Goal: Task Accomplishment & Management: Use online tool/utility

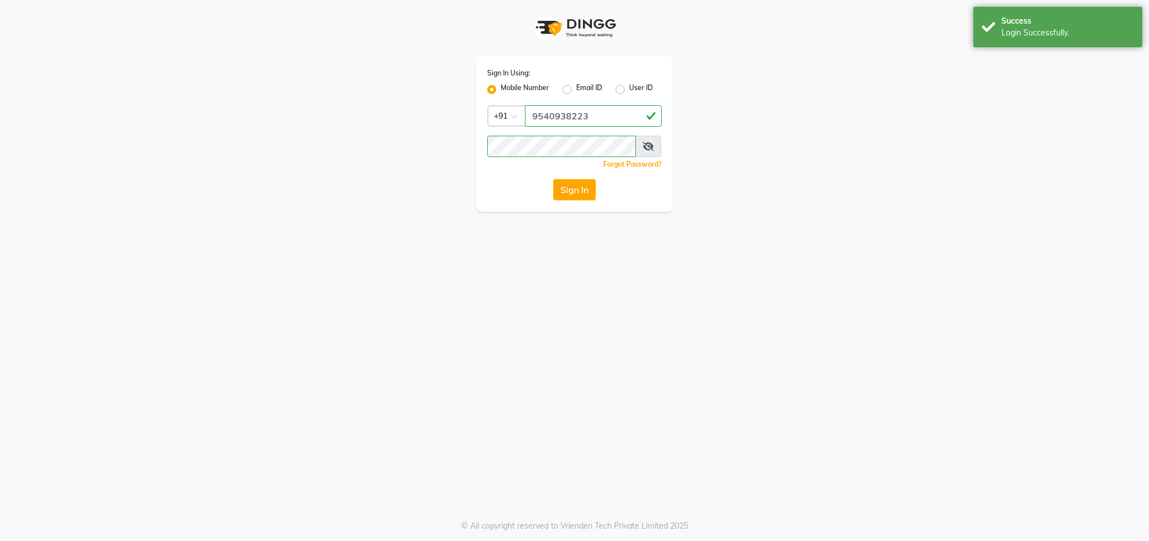
select select "service"
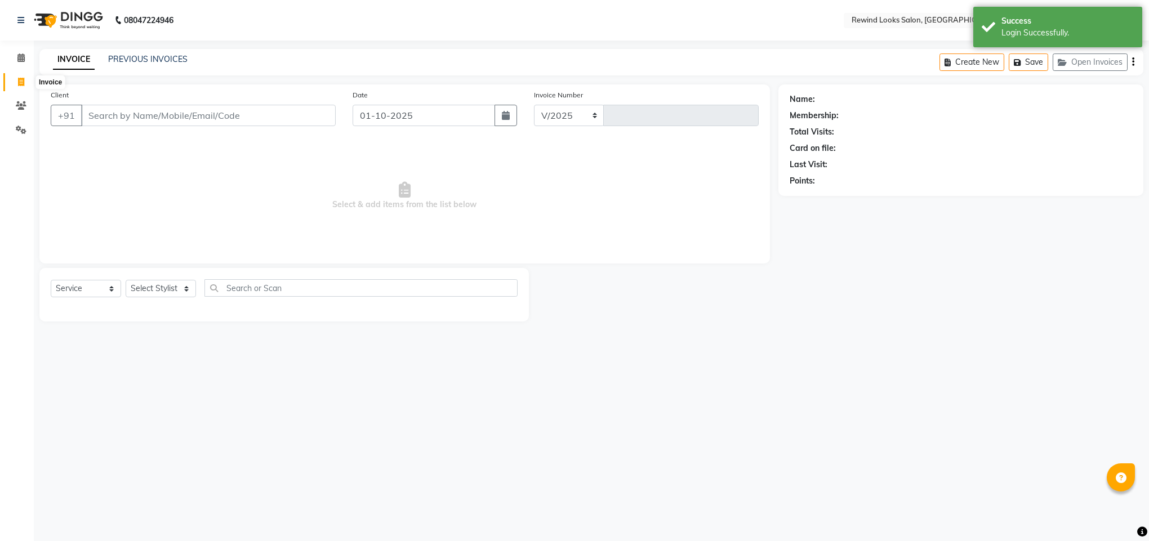
select select "4640"
type input "10570"
select select "en"
select select "27076"
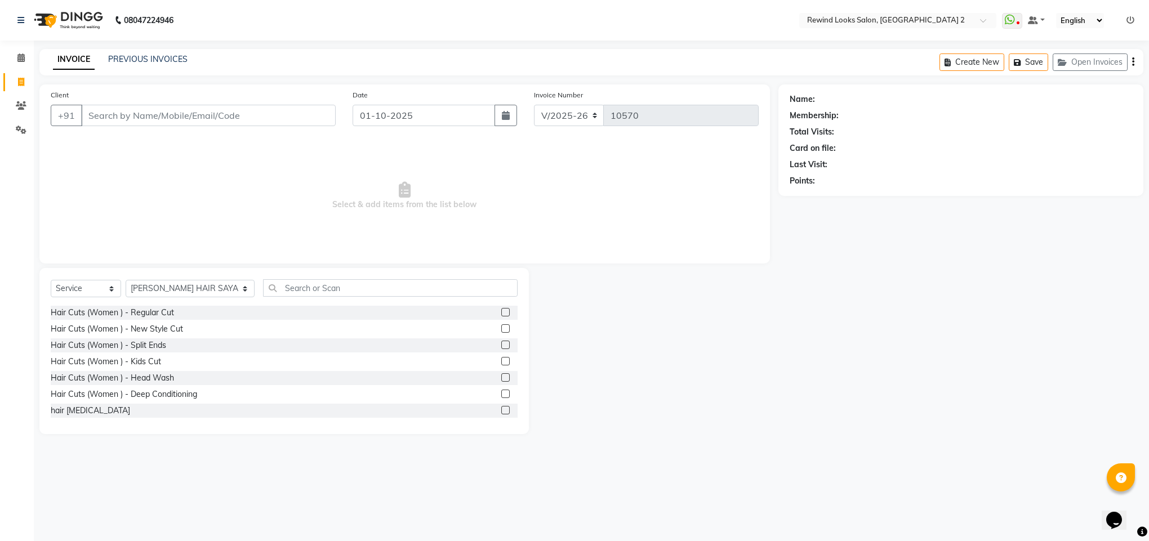
click at [127, 118] on input "Client" at bounding box center [208, 115] width 255 height 21
type input "7897196919"
click at [291, 121] on span "Add Client" at bounding box center [306, 115] width 44 height 11
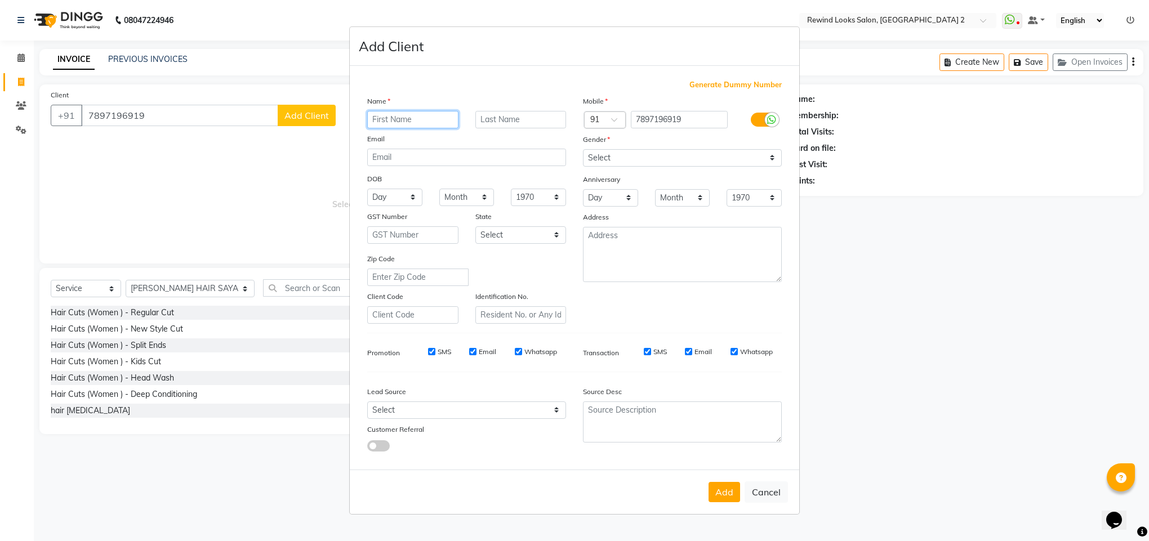
click at [381, 120] on input "text" at bounding box center [412, 119] width 91 height 17
type input "[PERSON_NAME]"
click at [600, 159] on select "Select [DEMOGRAPHIC_DATA] [DEMOGRAPHIC_DATA] Other Prefer Not To Say" at bounding box center [682, 157] width 199 height 17
select select "[DEMOGRAPHIC_DATA]"
click at [583, 150] on select "Select [DEMOGRAPHIC_DATA] [DEMOGRAPHIC_DATA] Other Prefer Not To Say" at bounding box center [682, 157] width 199 height 17
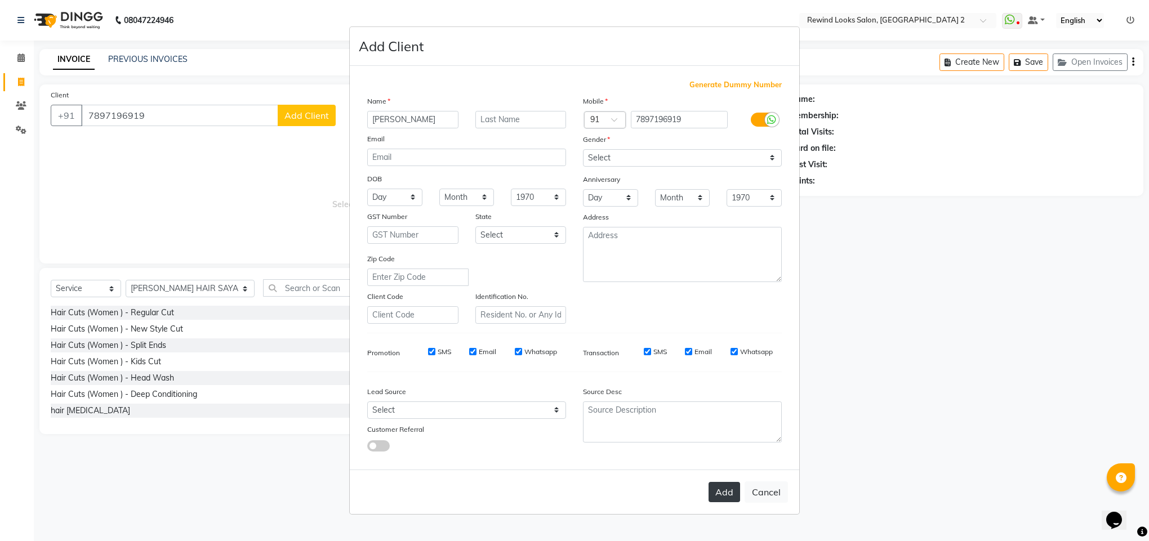
click at [720, 485] on button "Add" at bounding box center [725, 492] width 32 height 20
type input "78******19"
select select
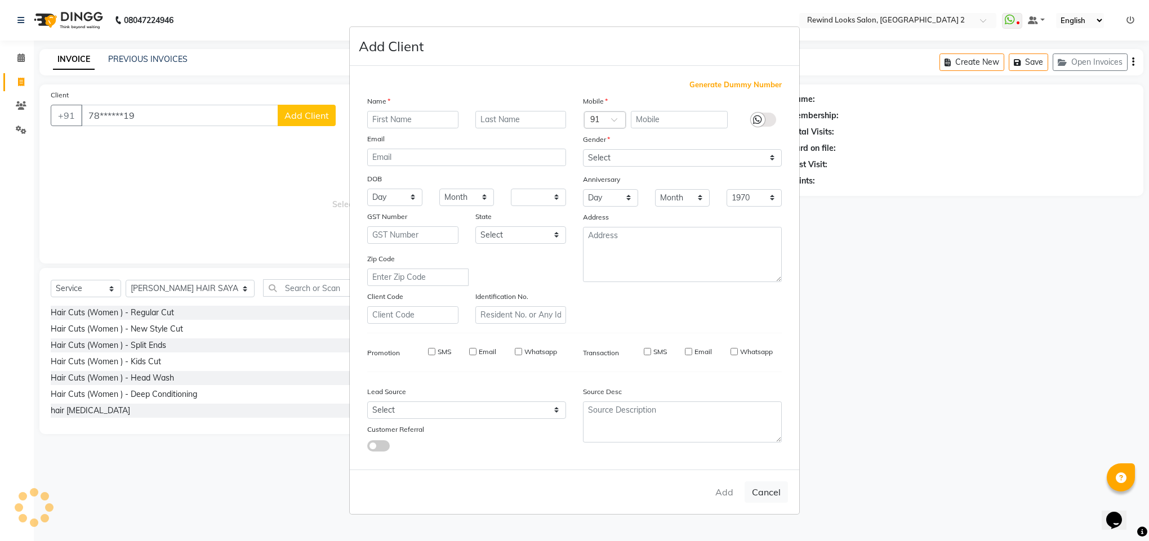
select select
checkbox input "false"
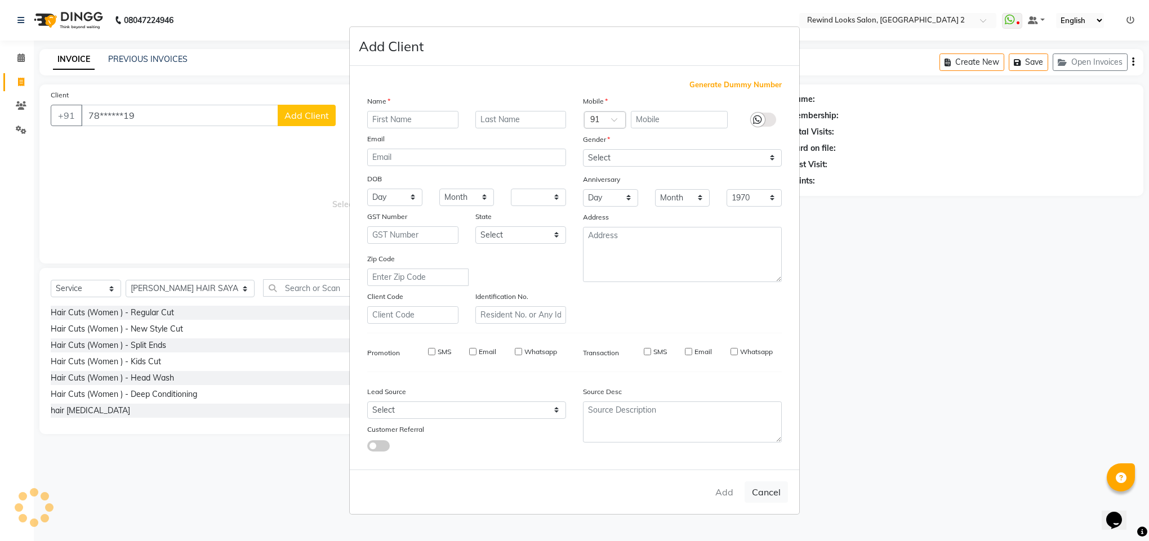
checkbox input "false"
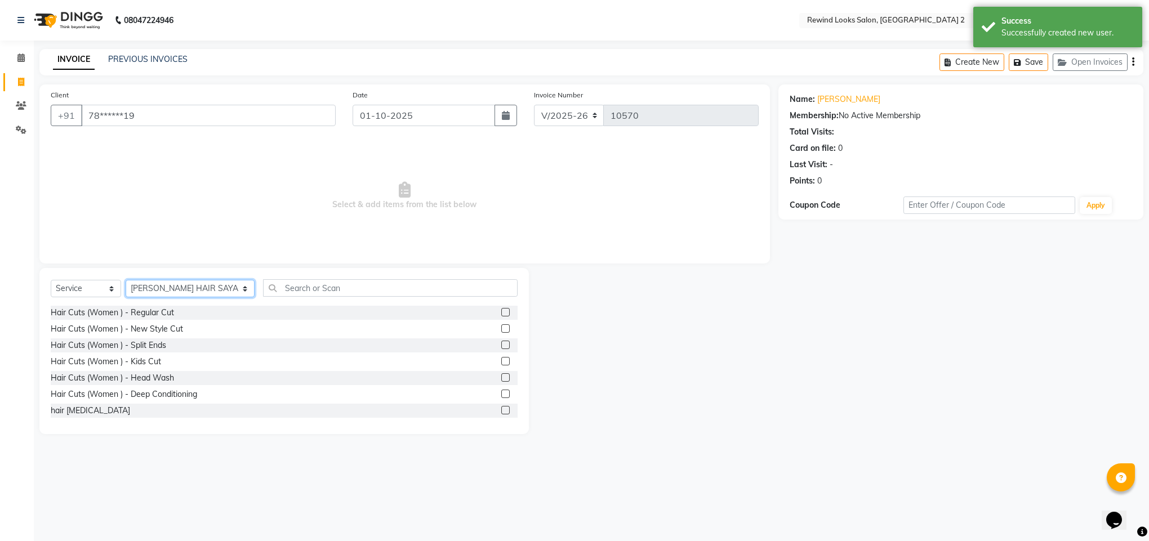
click at [159, 287] on select "Select Stylist [PERSON_NAME] aayat ADMIN Alfad hair Casa Ali Hair [PERSON_NAME]…" at bounding box center [190, 288] width 129 height 17
select select "71695"
click at [314, 287] on input "text" at bounding box center [390, 287] width 255 height 17
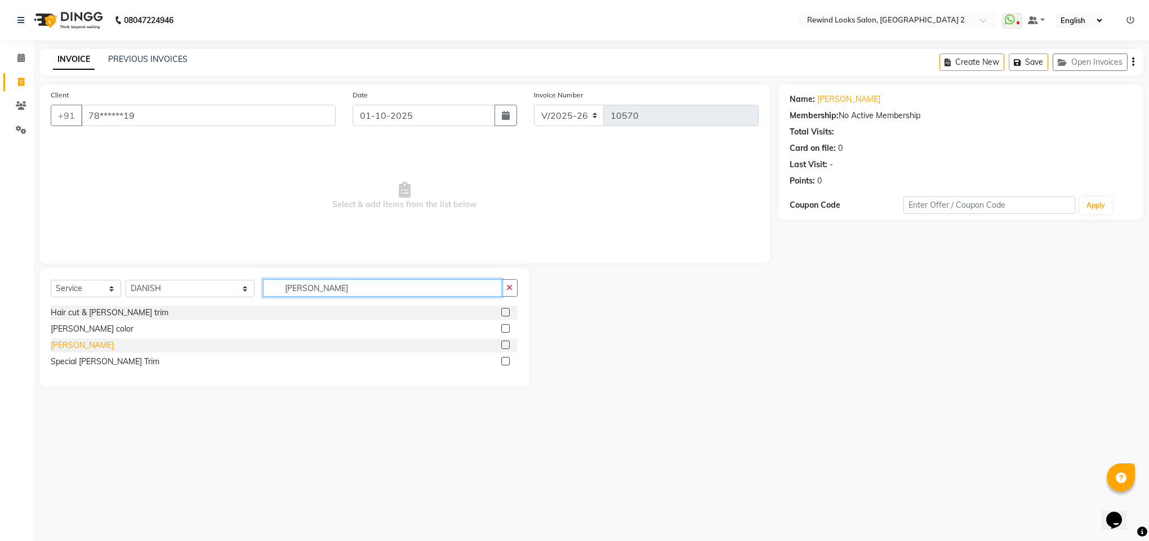
type input "[PERSON_NAME]"
click at [60, 351] on div "[PERSON_NAME]" at bounding box center [82, 346] width 63 height 12
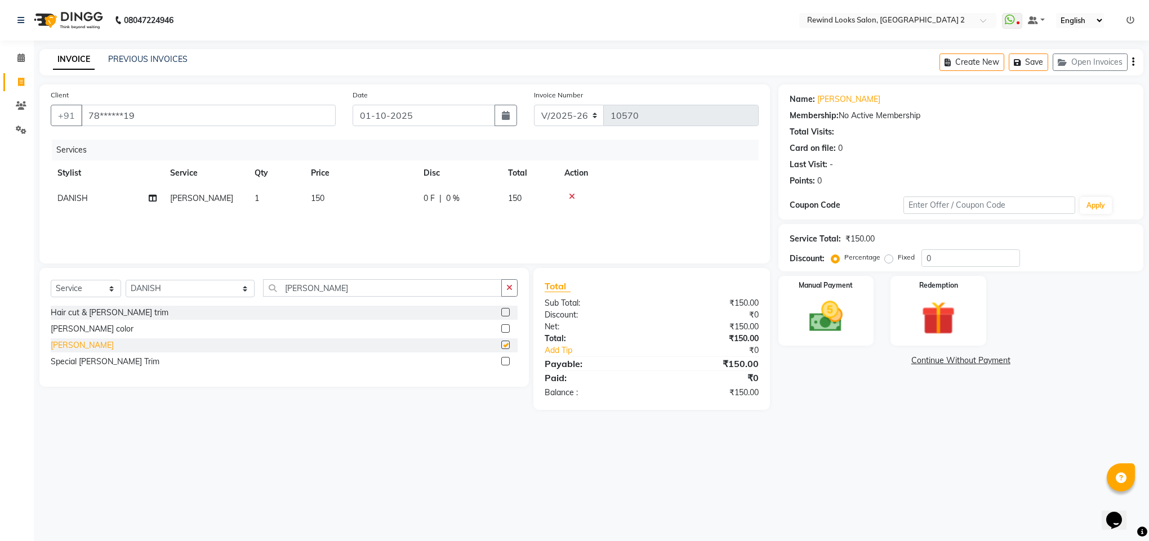
checkbox input "false"
click at [166, 292] on select "Select Stylist [PERSON_NAME] aayat ADMIN Alfad hair Casa Ali Hair [PERSON_NAME]…" at bounding box center [190, 288] width 129 height 17
click at [828, 339] on div "Manual Payment" at bounding box center [825, 311] width 99 height 73
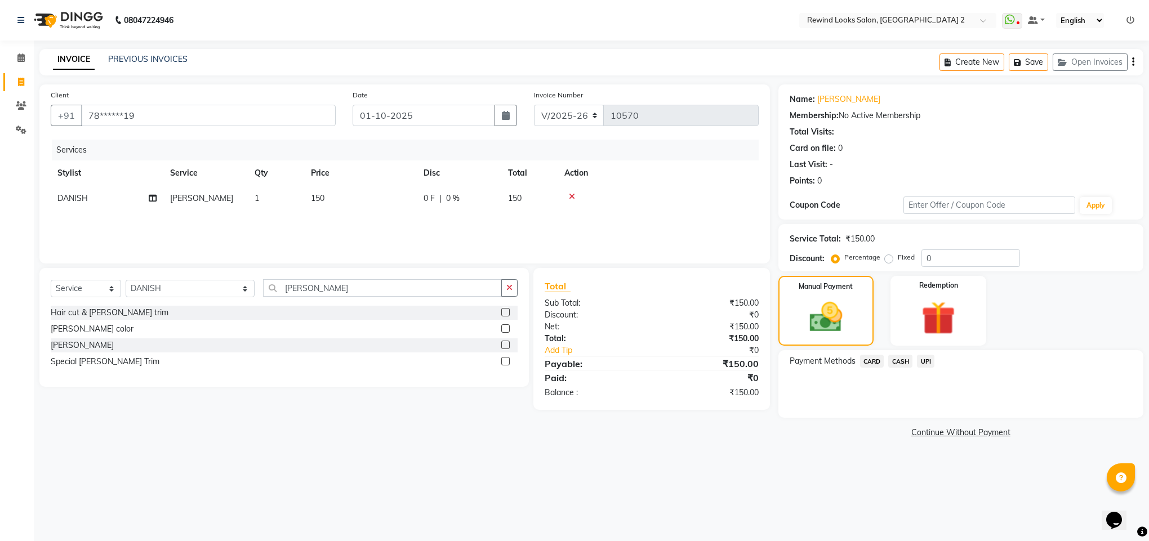
click at [925, 367] on span "UPI" at bounding box center [925, 361] width 17 height 13
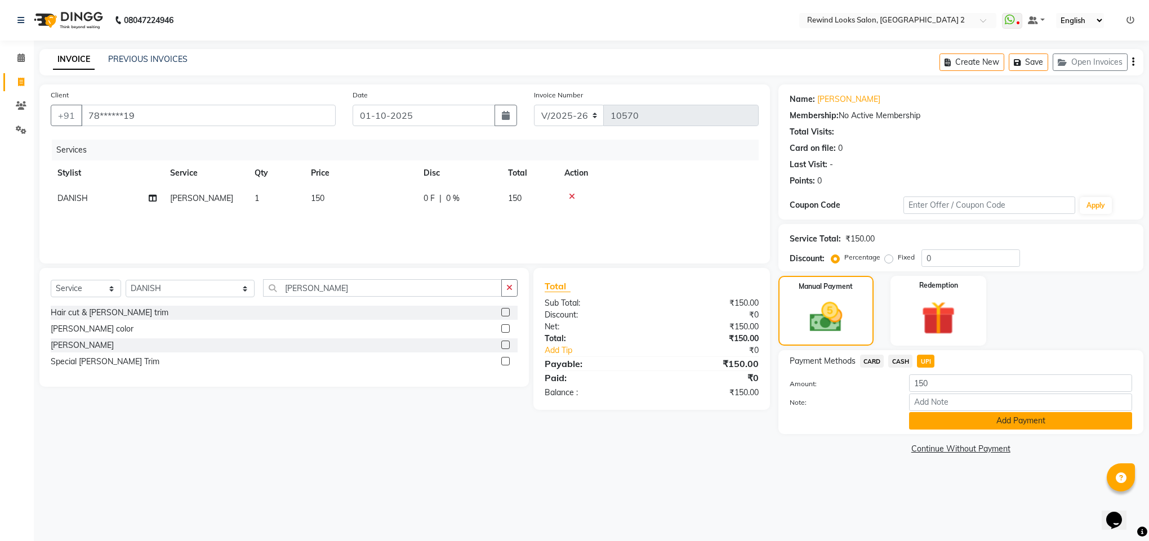
click at [929, 418] on button "Add Payment" at bounding box center [1020, 420] width 223 height 17
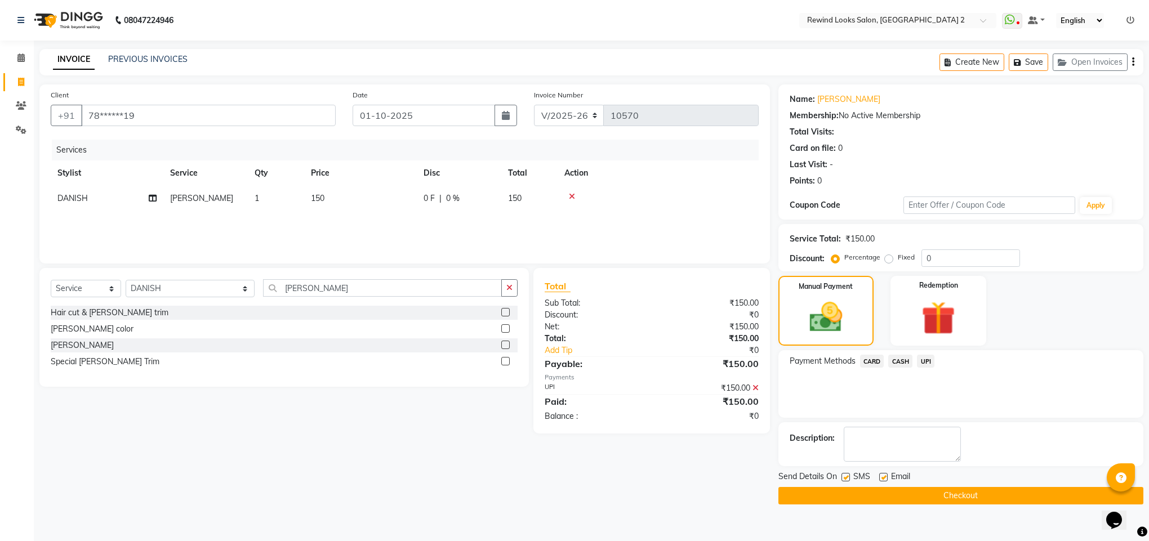
click at [854, 497] on button "Checkout" at bounding box center [960, 495] width 365 height 17
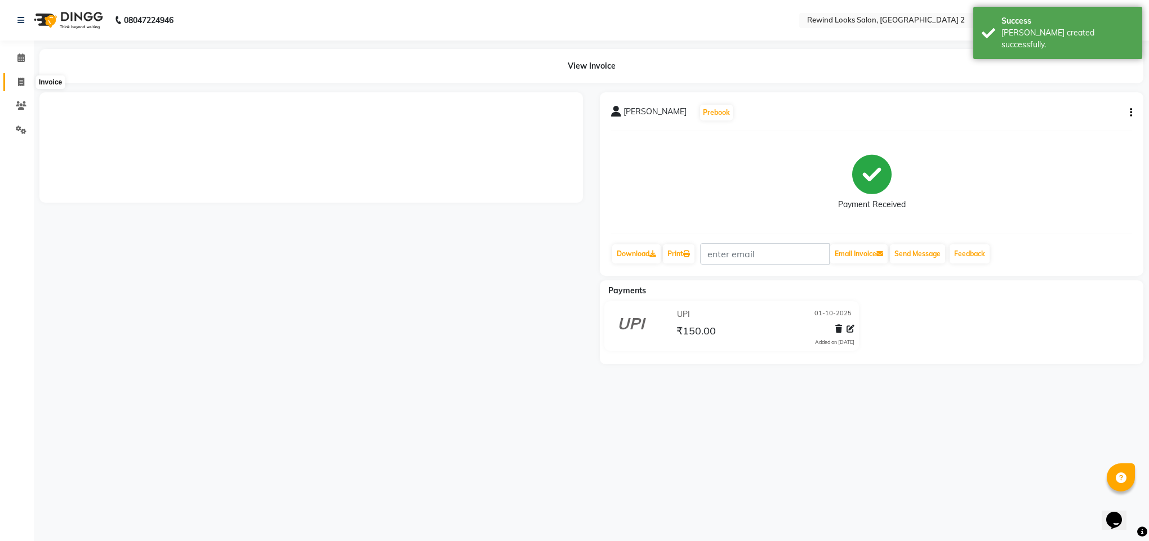
click at [19, 86] on span at bounding box center [21, 82] width 20 height 13
select select "service"
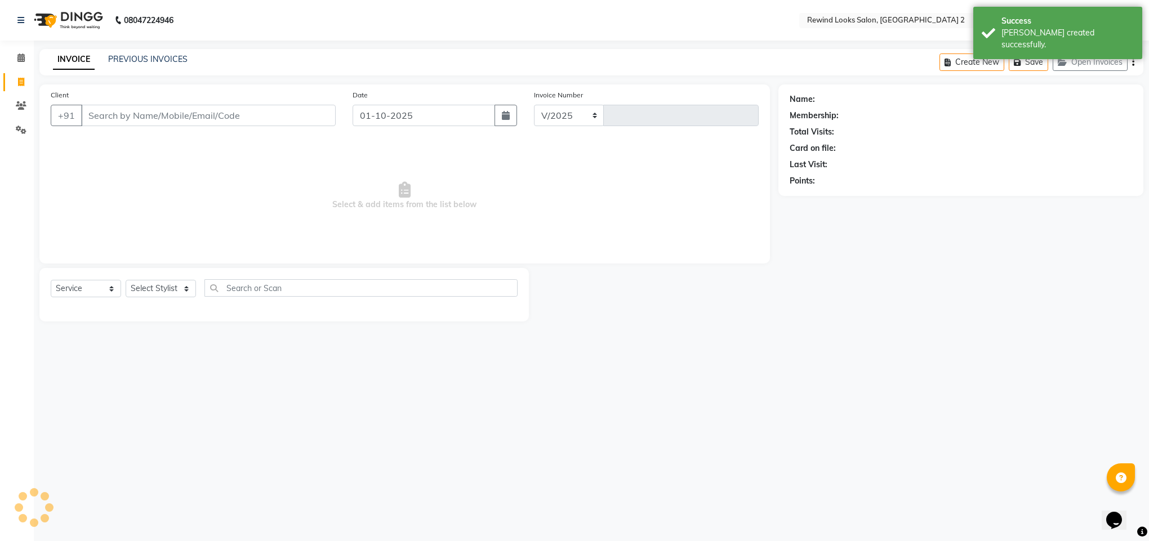
select select "4640"
type input "10571"
type input "ka"
select select "27076"
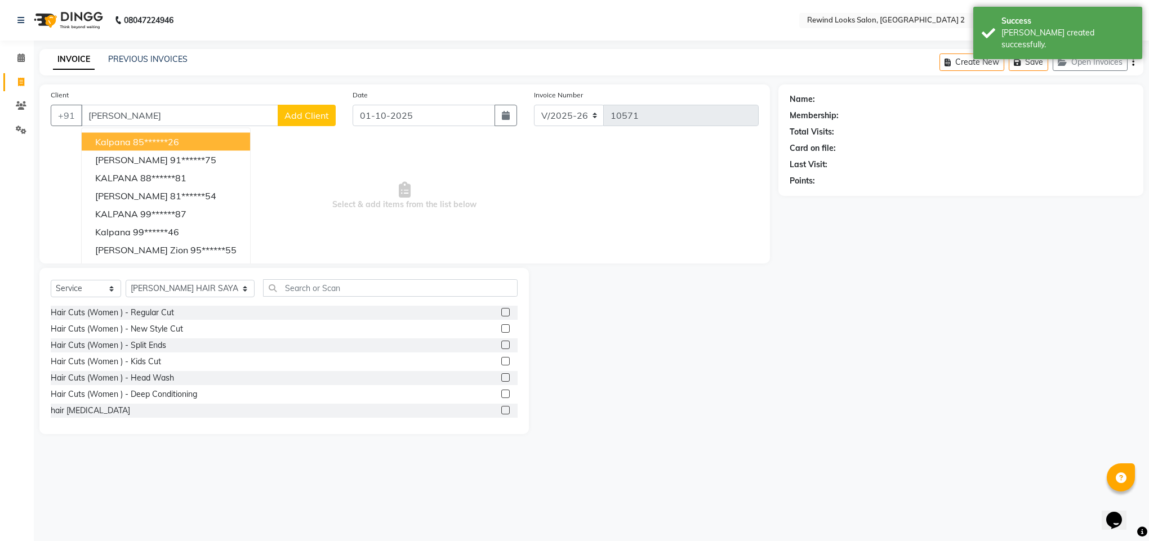
click at [117, 143] on span "kalpana" at bounding box center [112, 141] width 35 height 11
type input "85******26"
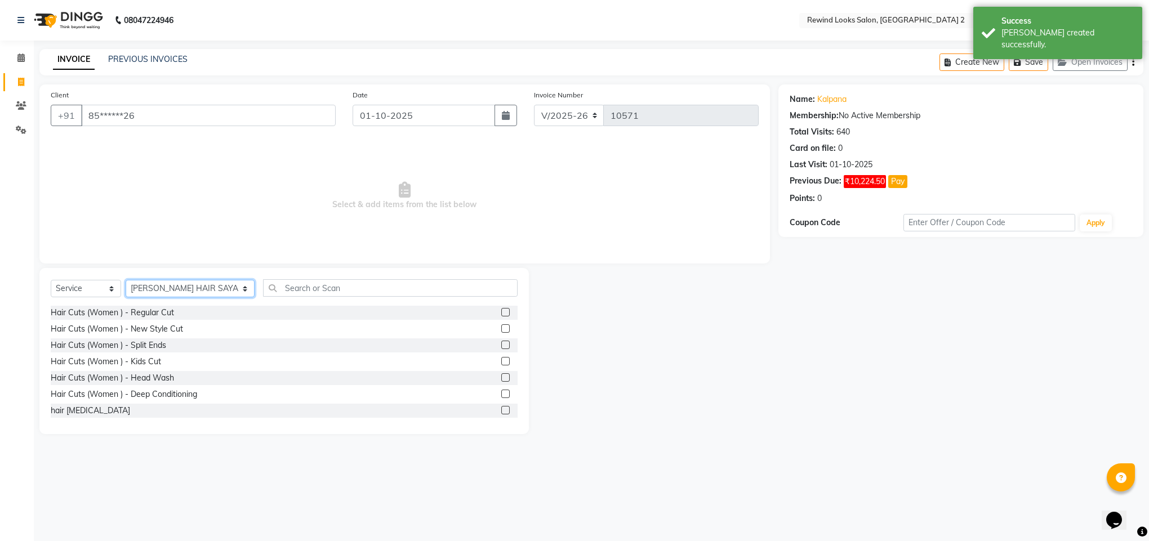
click at [151, 286] on select "Select Stylist [PERSON_NAME] aayat ADMIN Alfad hair Casa Ali Hair [PERSON_NAME]…" at bounding box center [190, 288] width 129 height 17
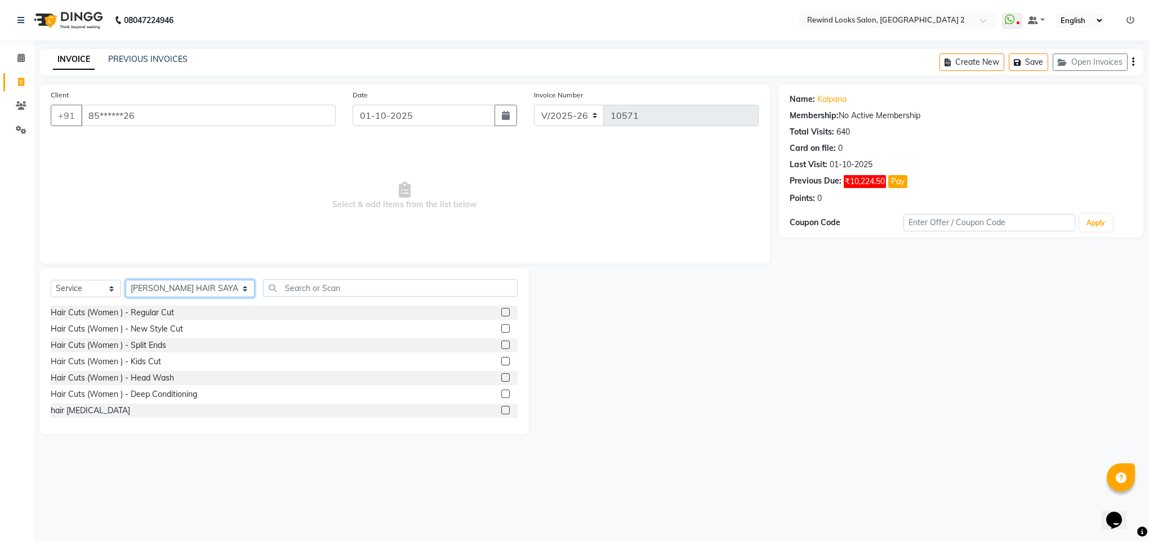
select select "44121"
click at [273, 288] on input "text" at bounding box center [390, 287] width 255 height 17
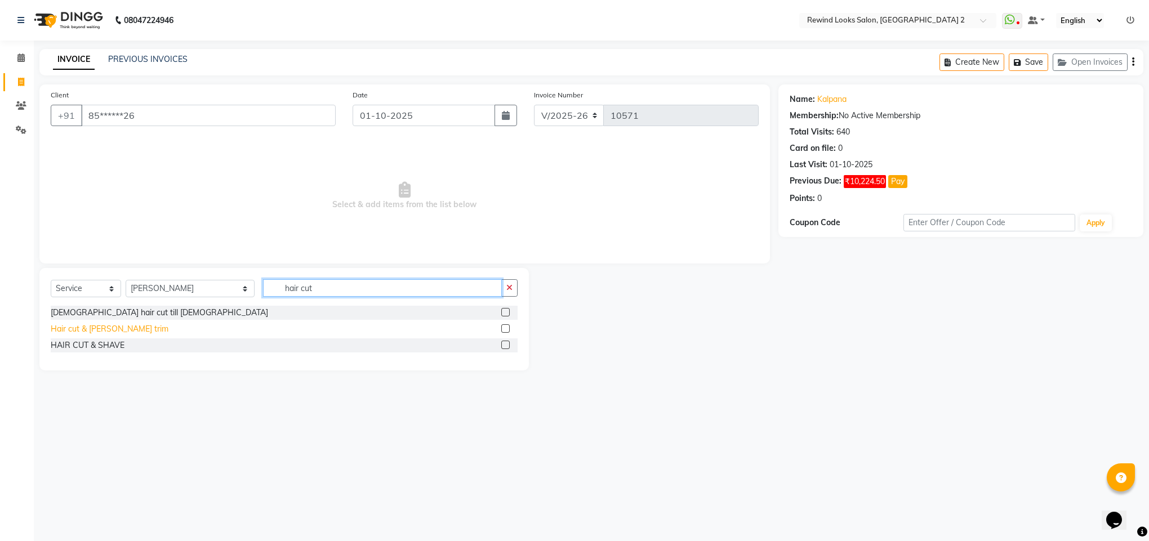
type input "hair cut"
click at [79, 333] on div "Hair cut & [PERSON_NAME] trim" at bounding box center [110, 329] width 118 height 12
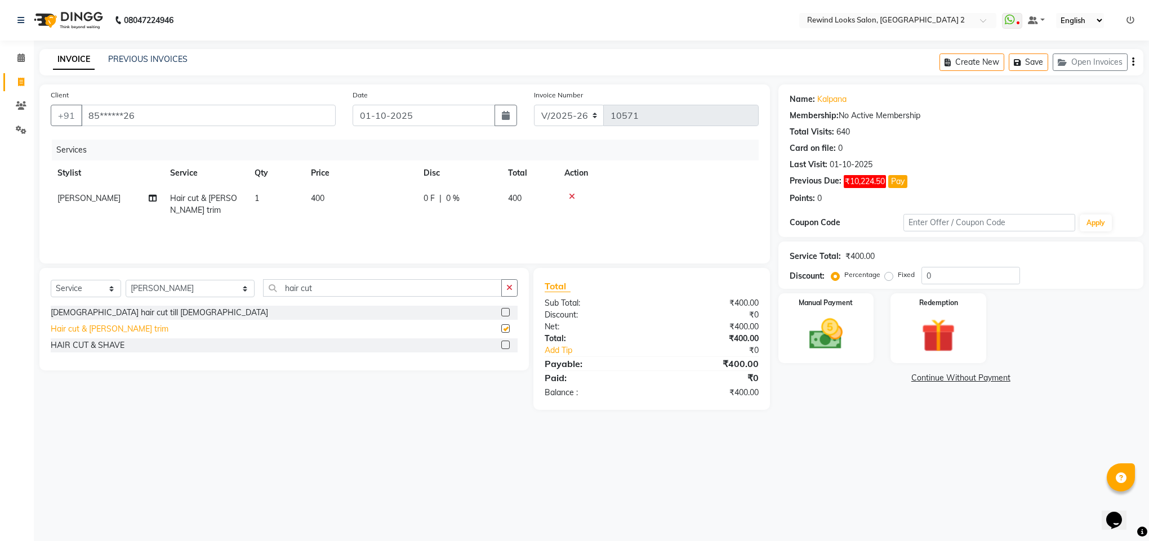
checkbox input "false"
click at [814, 341] on img at bounding box center [826, 334] width 57 height 41
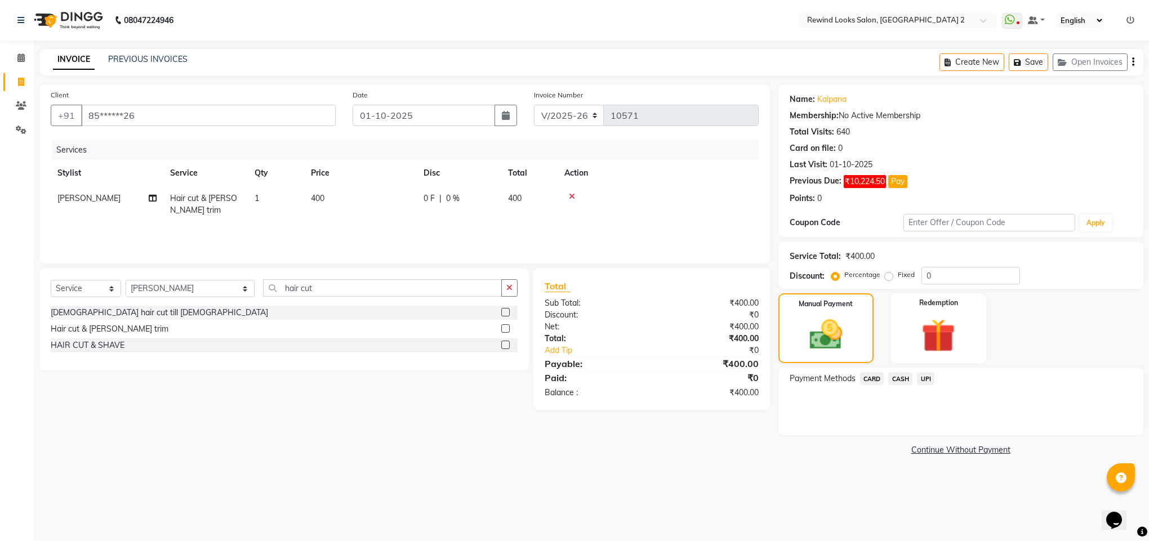
click at [874, 379] on span "CARD" at bounding box center [872, 378] width 24 height 13
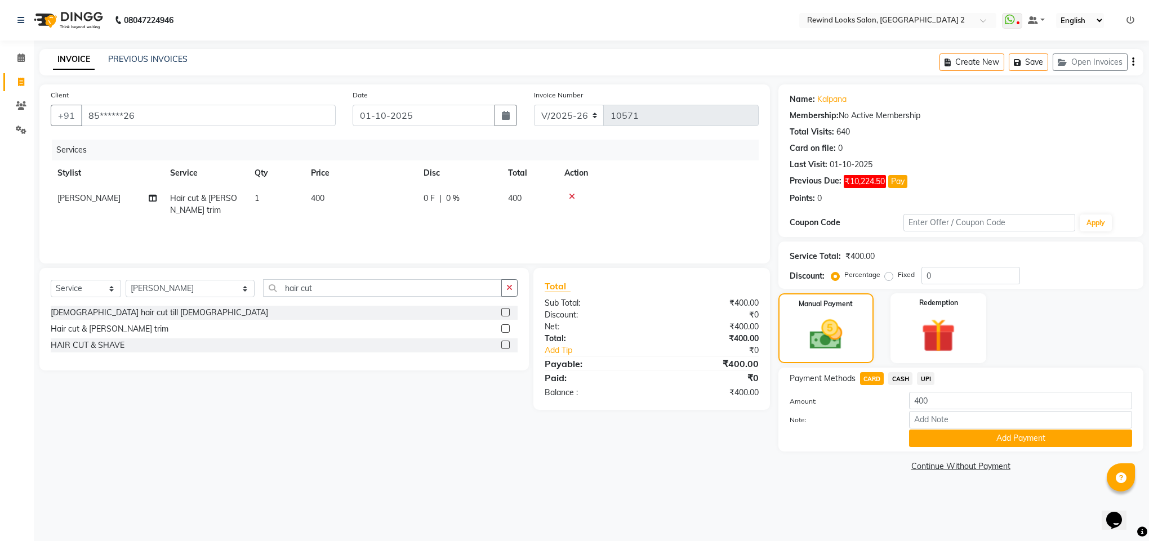
click at [894, 377] on span "CASH" at bounding box center [900, 378] width 24 height 13
click at [928, 444] on button "Add Payment" at bounding box center [1020, 438] width 223 height 17
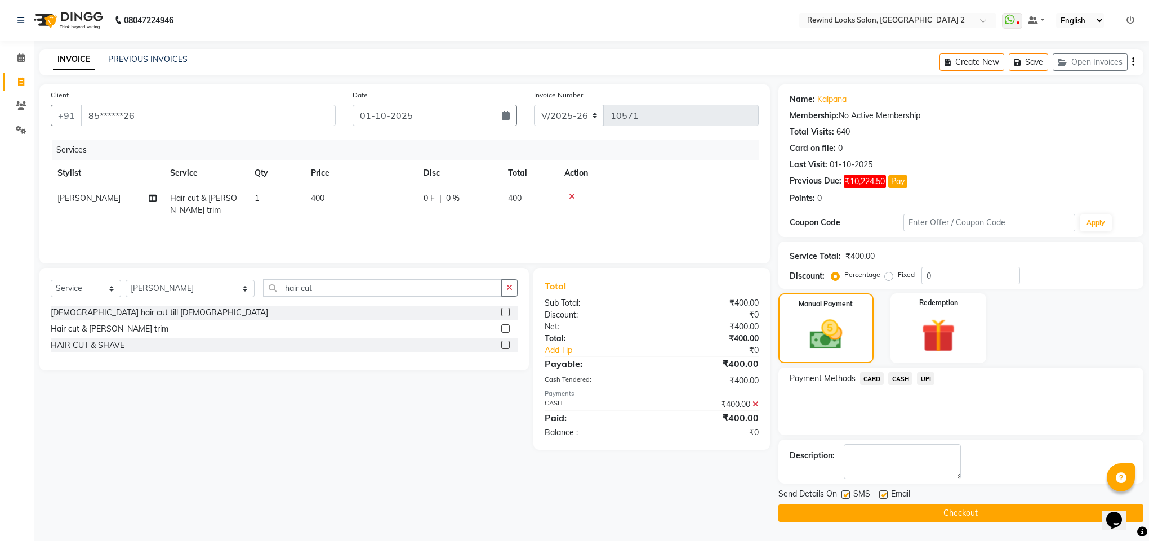
click at [928, 506] on button "Checkout" at bounding box center [960, 513] width 365 height 17
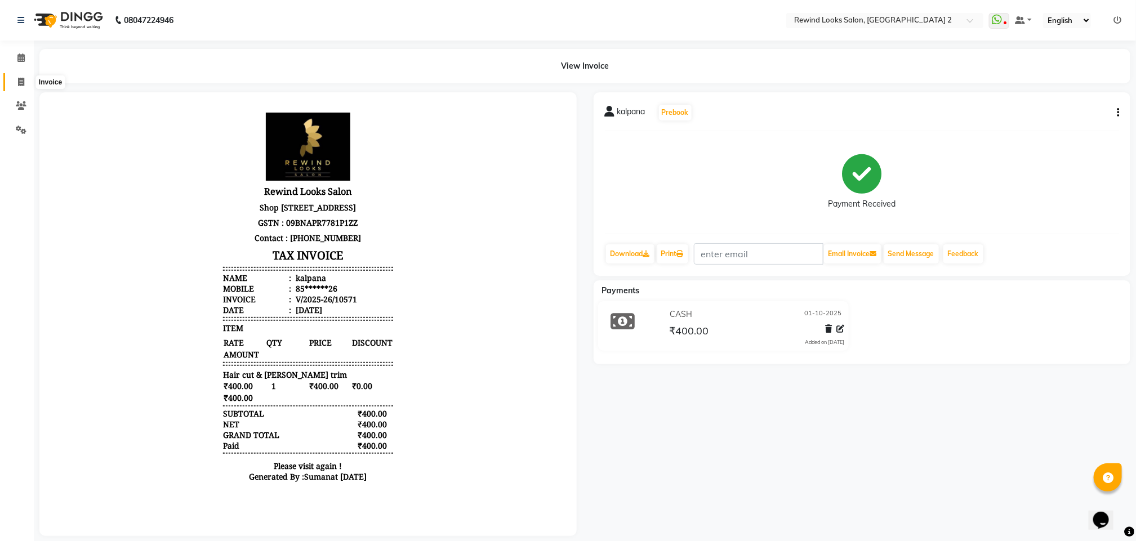
click at [14, 83] on span at bounding box center [21, 82] width 20 height 13
select select "service"
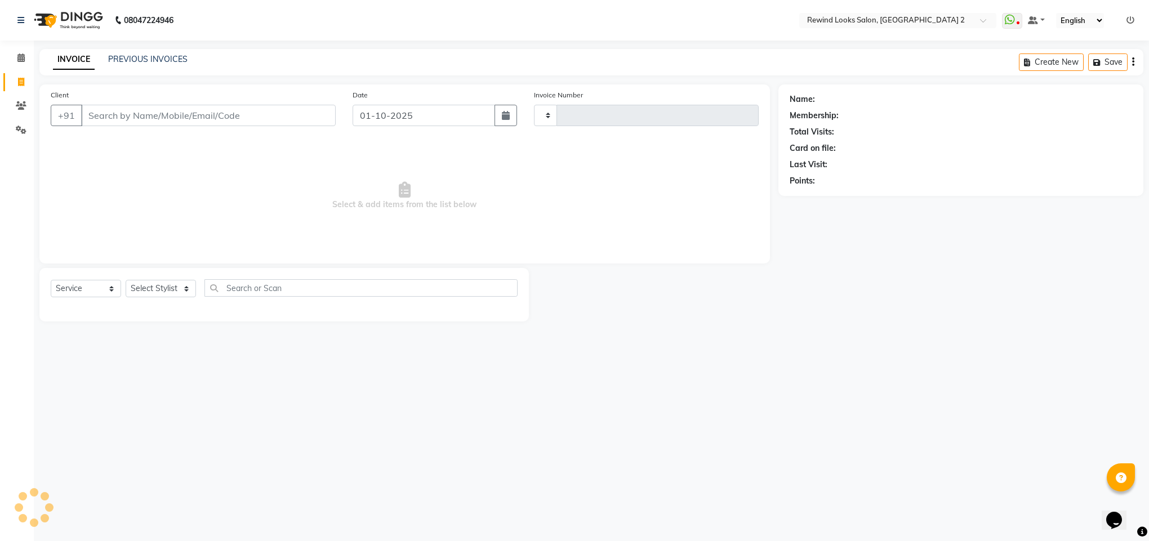
type input "10572"
select select "4640"
select select "27076"
